Goal: Task Accomplishment & Management: Manage account settings

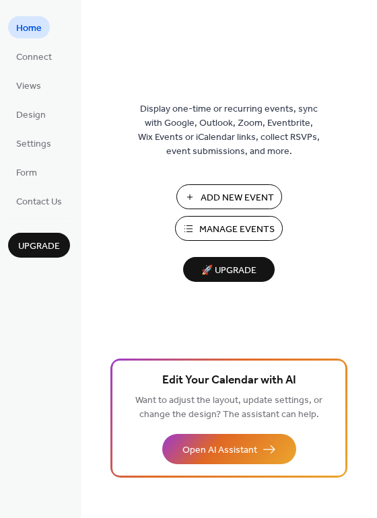
click at [217, 227] on span "Manage Events" at bounding box center [236, 230] width 75 height 14
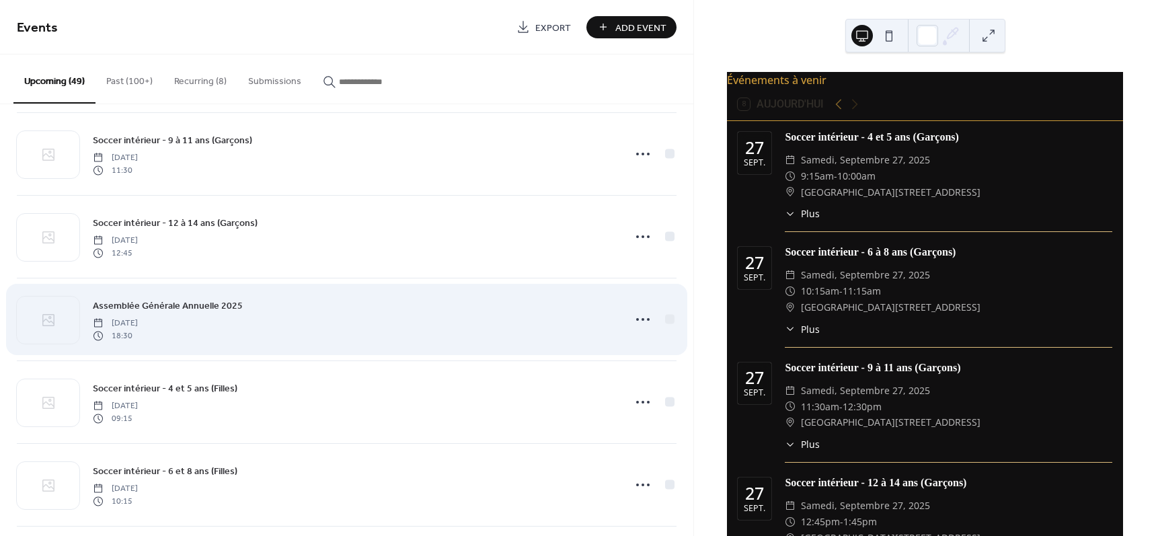
scroll to position [841, 0]
click at [642, 321] on icon at bounding box center [643, 318] width 22 height 22
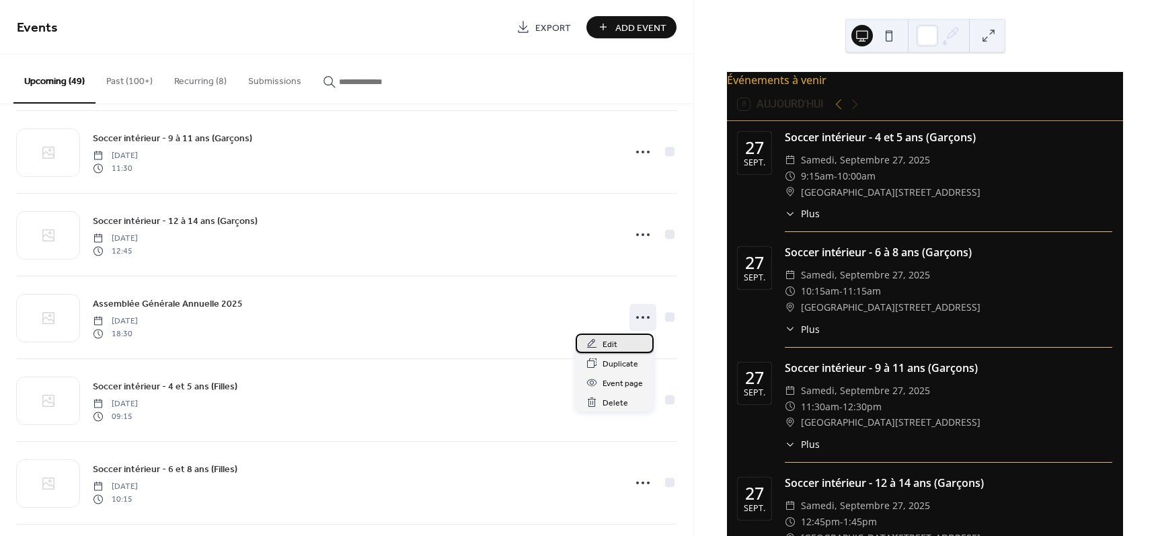
click at [607, 342] on span "Edit" at bounding box center [610, 345] width 15 height 14
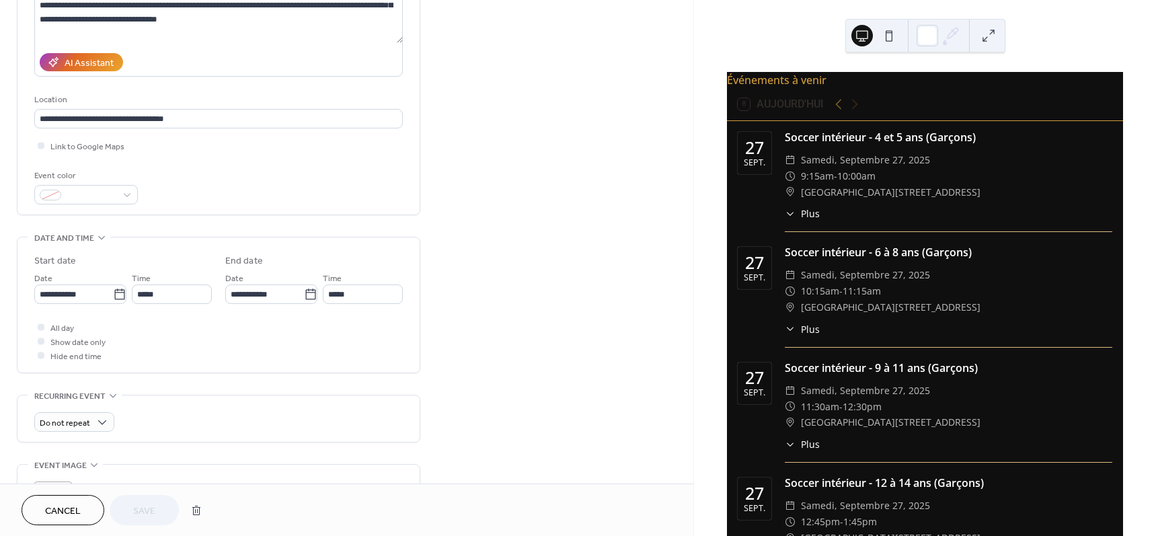
scroll to position [252, 0]
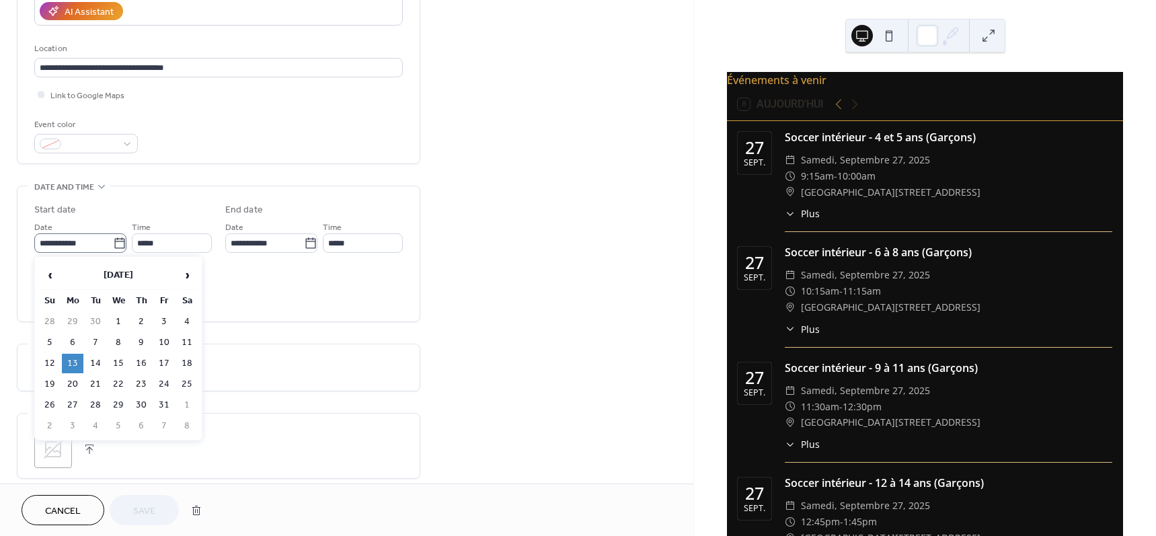
click at [114, 245] on icon at bounding box center [119, 243] width 13 height 13
click at [113, 245] on input "**********" at bounding box center [73, 243] width 79 height 20
click at [190, 272] on span "›" at bounding box center [187, 275] width 20 height 27
click at [188, 272] on span "›" at bounding box center [187, 275] width 20 height 27
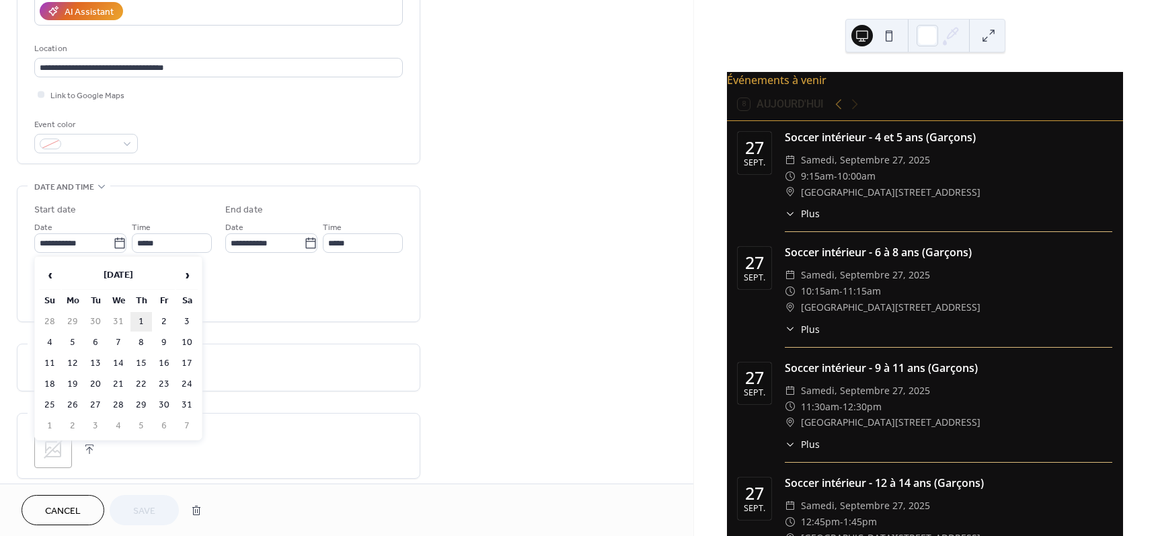
click at [143, 322] on td "1" at bounding box center [141, 322] width 22 height 20
type input "**********"
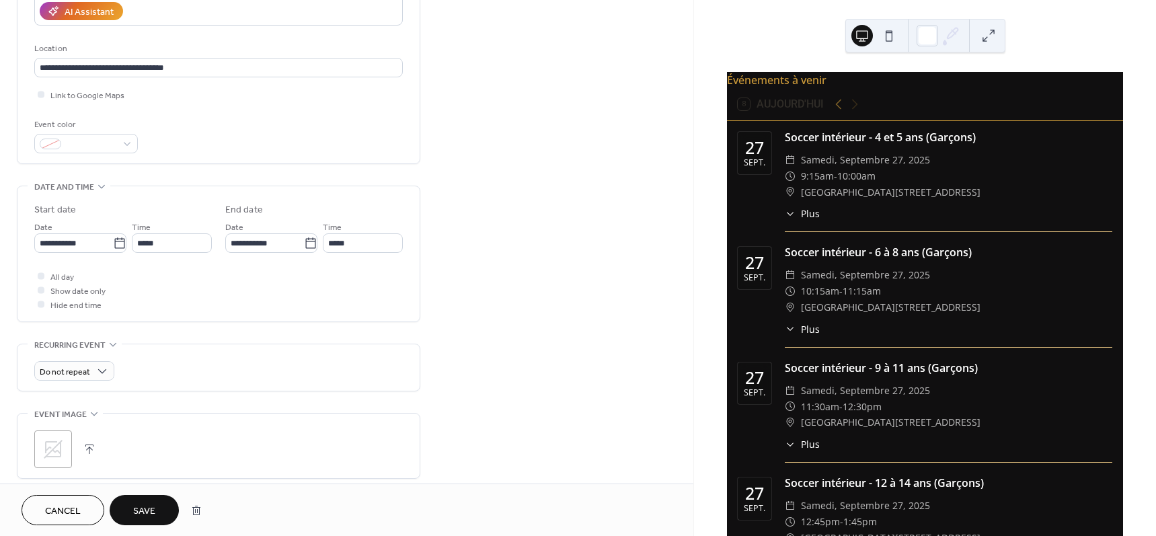
click at [144, 504] on span "Save" at bounding box center [144, 511] width 22 height 14
